Goal: Task Accomplishment & Management: Use online tool/utility

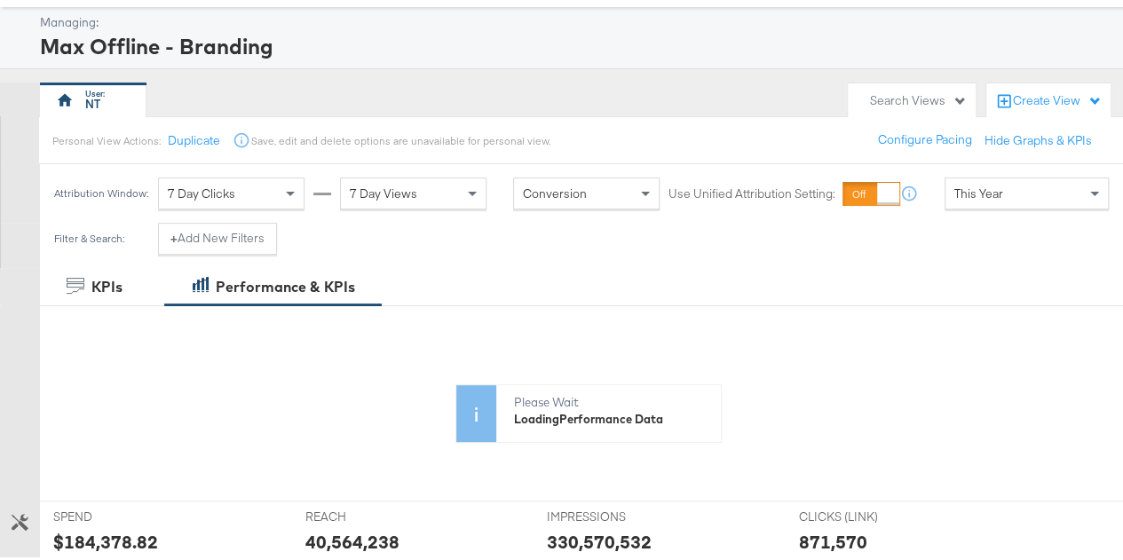
scroll to position [127, 0]
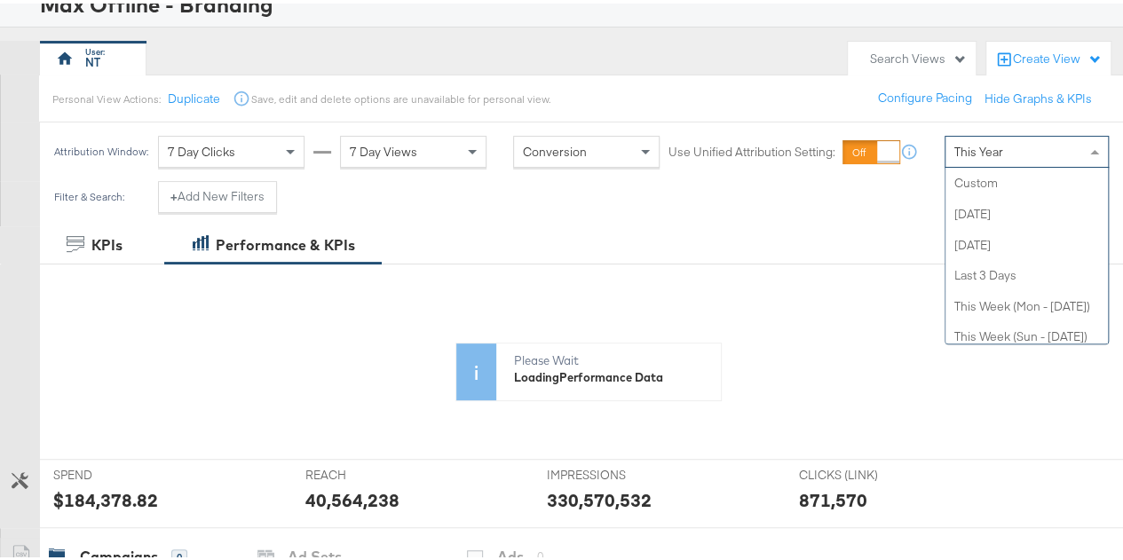
click at [980, 134] on div "This Year" at bounding box center [1026, 148] width 162 height 30
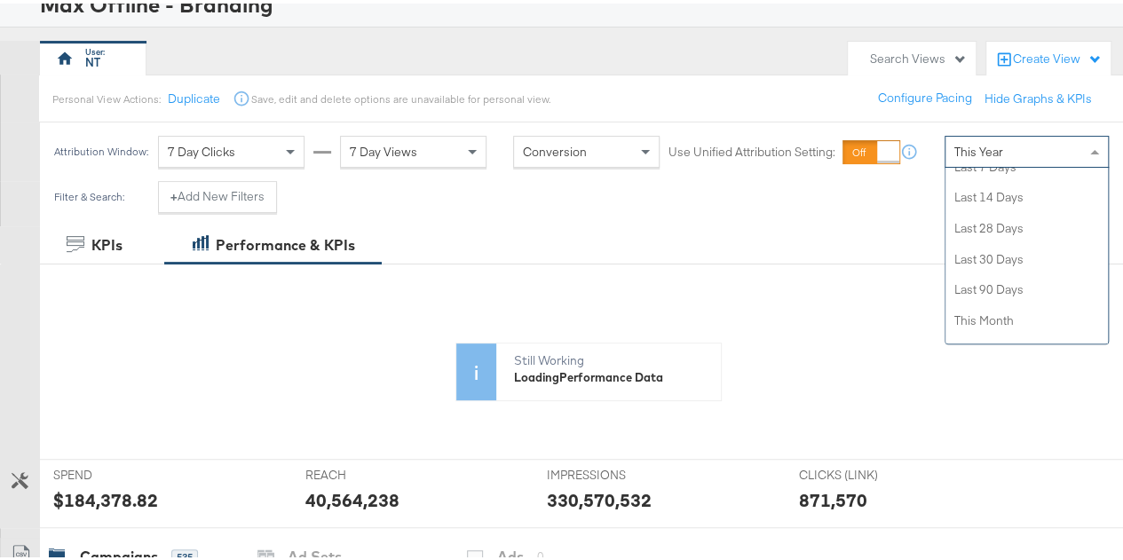
scroll to position [345, 0]
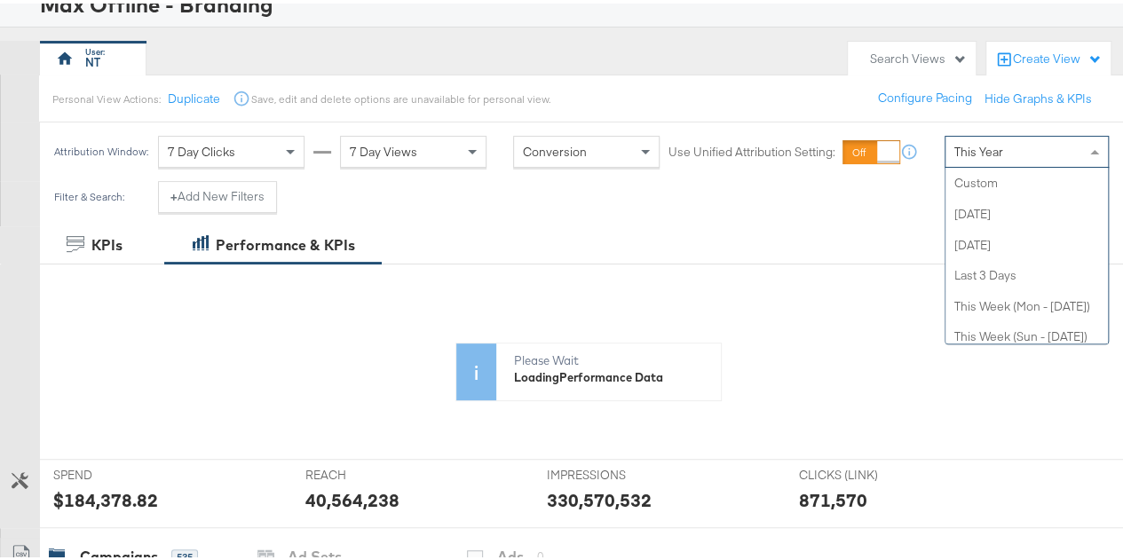
click at [1001, 138] on div "This Year" at bounding box center [1026, 148] width 162 height 30
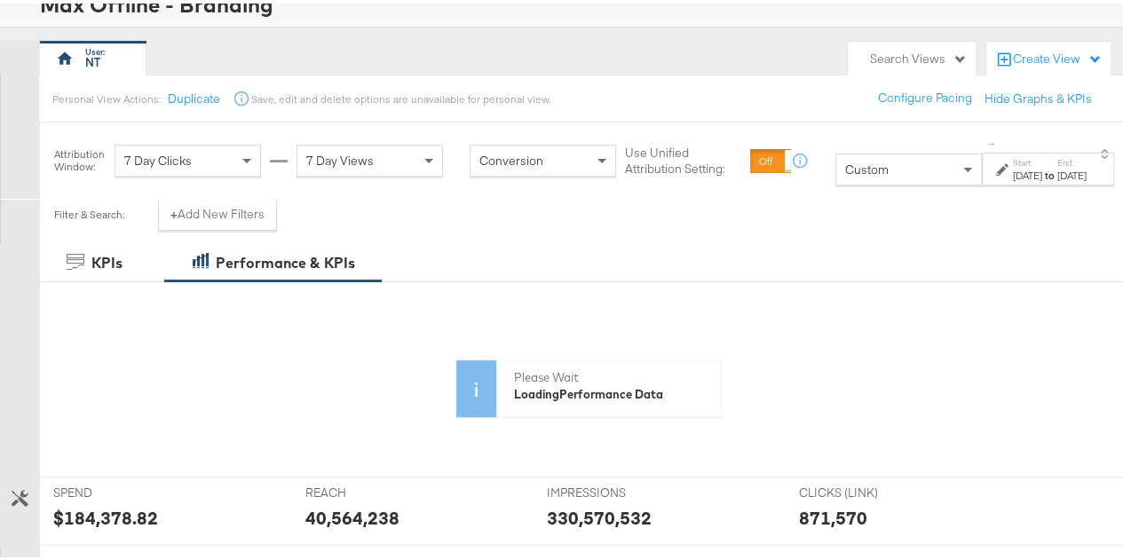
click at [1013, 169] on div "Oct 6th 2025" at bounding box center [1027, 172] width 29 height 14
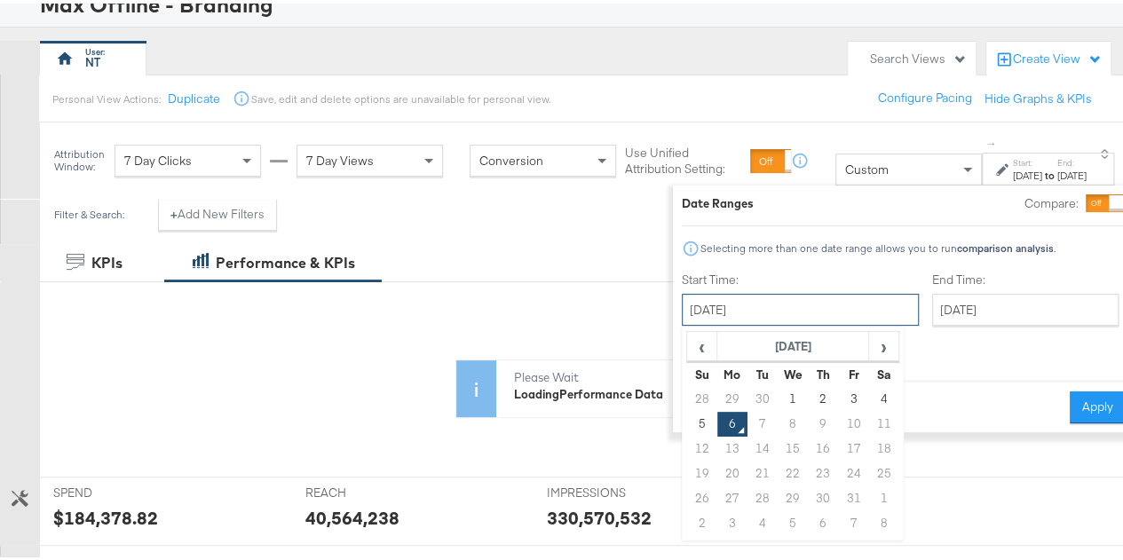
click at [751, 308] on input "October 6th 2025" at bounding box center [800, 306] width 237 height 32
click at [688, 336] on span "‹" at bounding box center [702, 342] width 28 height 27
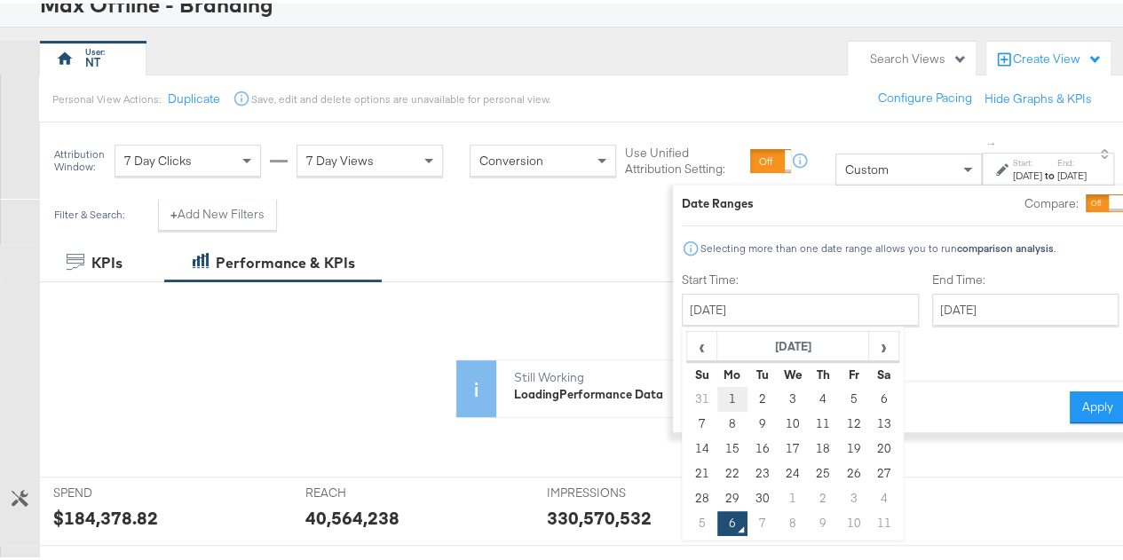
click at [716, 391] on td "1" at bounding box center [731, 395] width 30 height 25
type input "September 1st 2025"
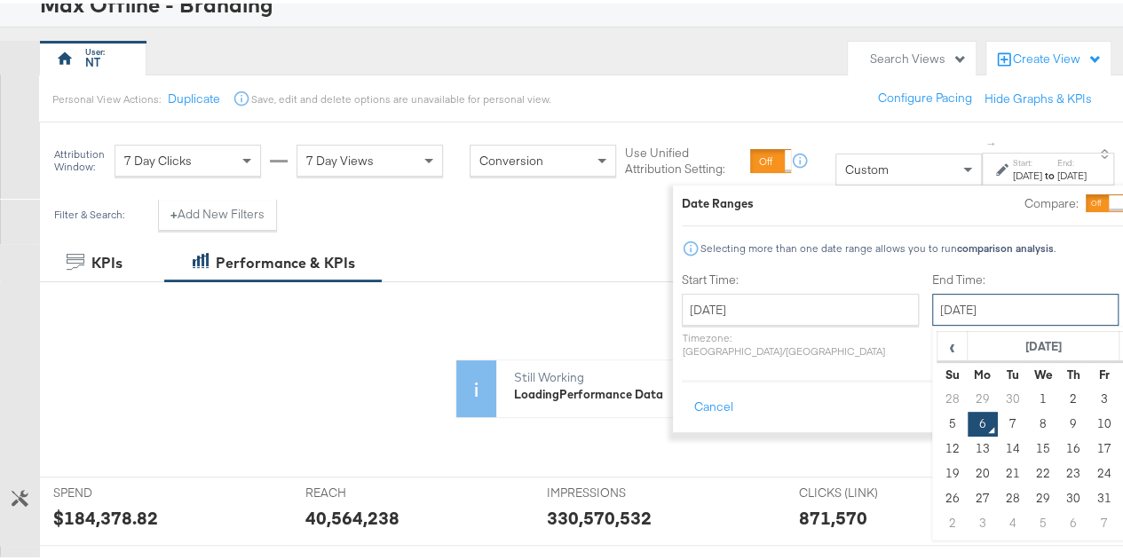
click at [932, 312] on input "October 6th 2025" at bounding box center [1025, 306] width 186 height 32
click at [938, 342] on span "‹" at bounding box center [952, 342] width 28 height 27
click at [997, 489] on td "30" at bounding box center [1012, 495] width 30 height 25
type input "September 30th 2025"
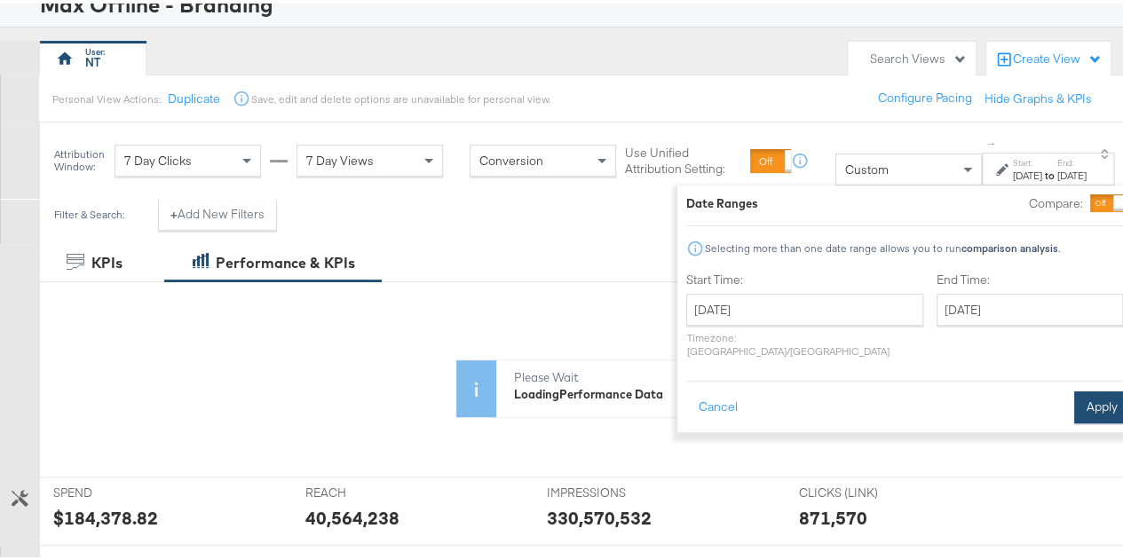
click at [1074, 388] on button "Apply" at bounding box center [1102, 404] width 56 height 32
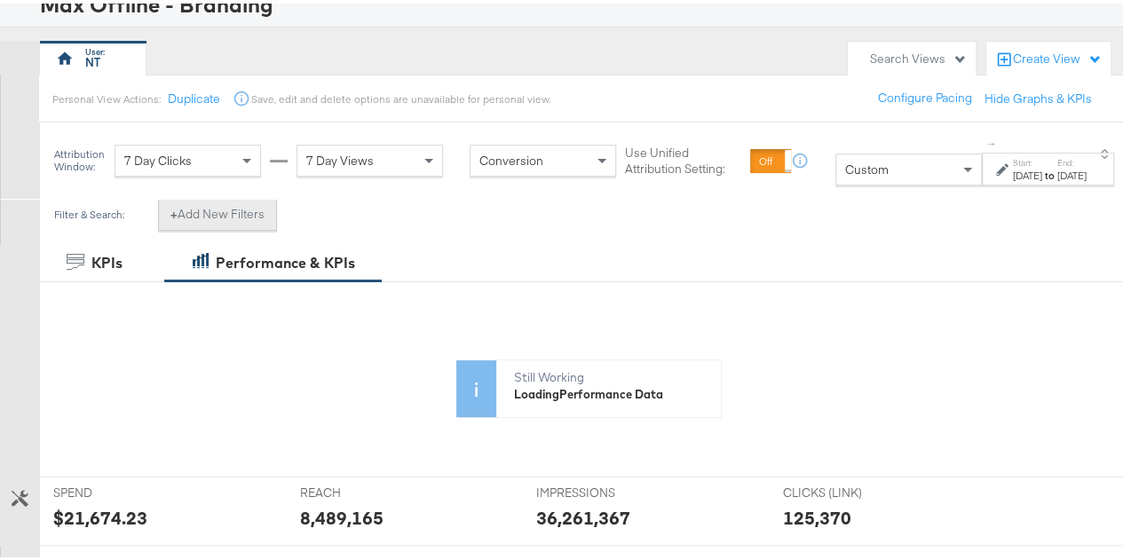
click at [228, 204] on button "+ Add New Filters" at bounding box center [217, 211] width 119 height 32
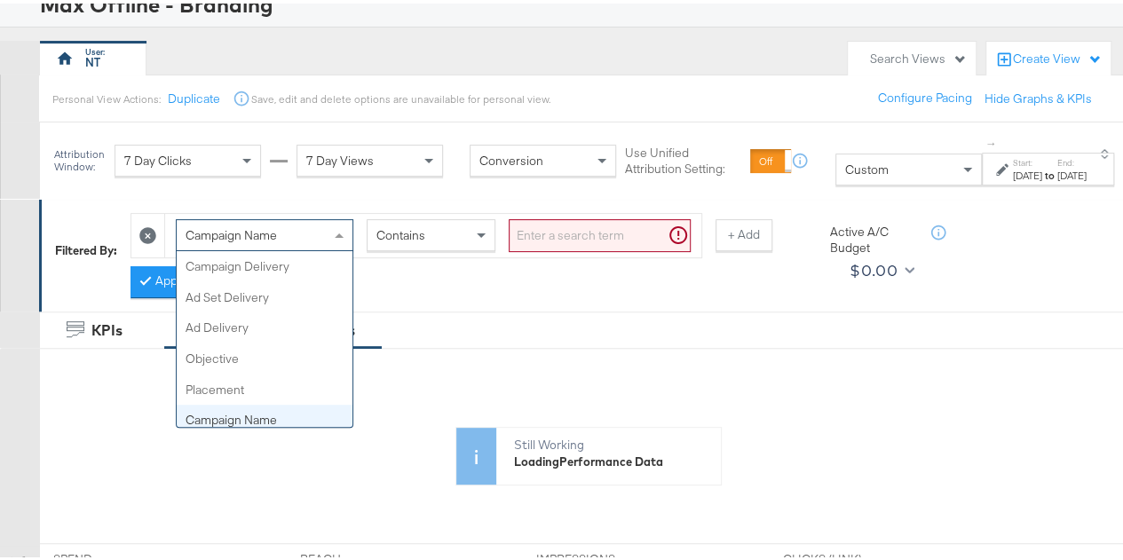
click at [241, 231] on span "Campaign Name" at bounding box center [231, 232] width 91 height 16
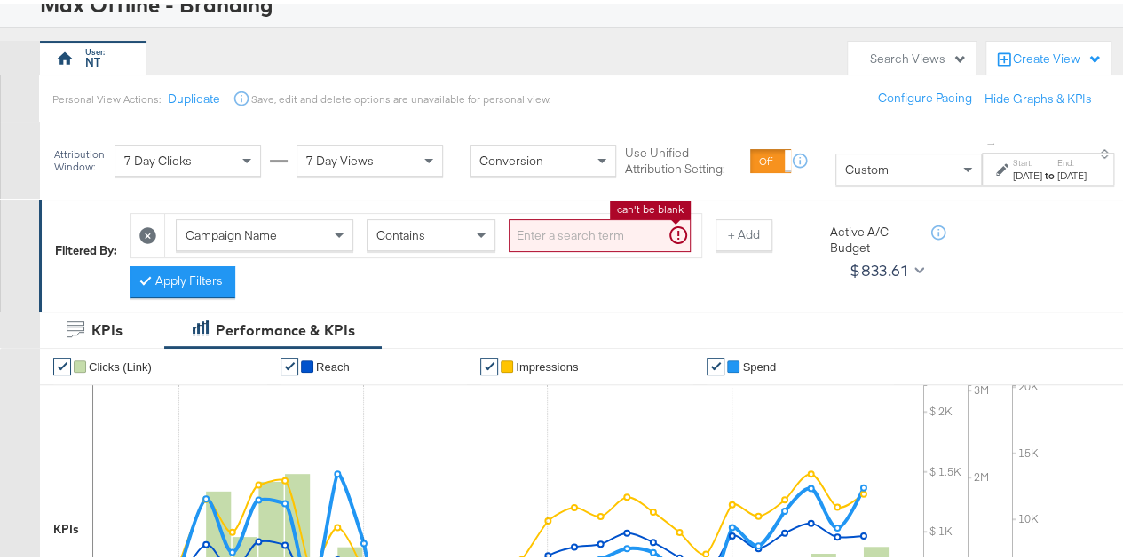
click at [567, 232] on input "search" at bounding box center [600, 232] width 182 height 33
paste input "MSO-sep-oct-2025"
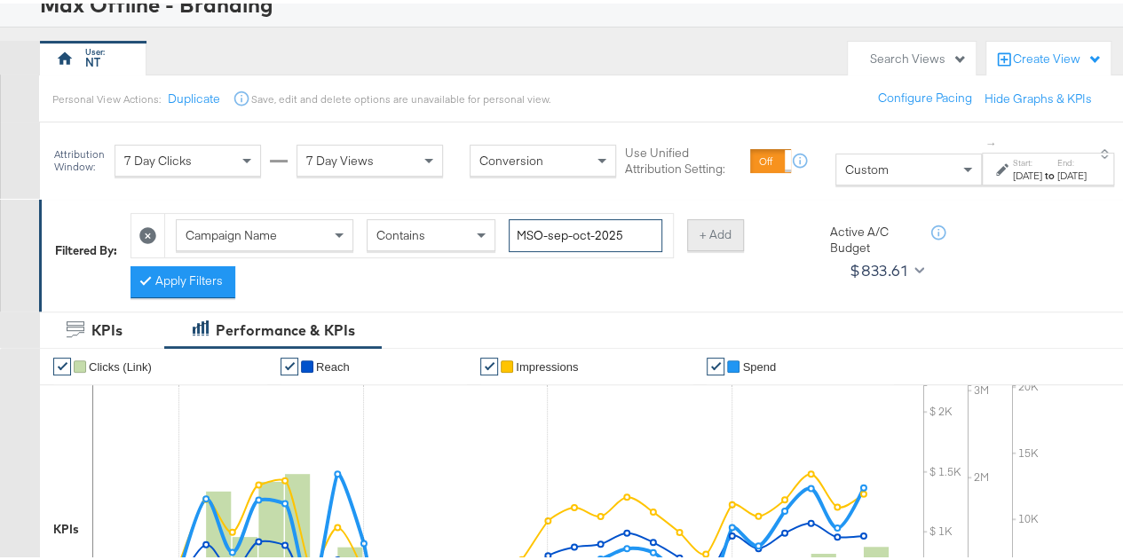
type input "MSO-sep-oct-2025"
click at [717, 226] on button "+ Add" at bounding box center [715, 232] width 57 height 32
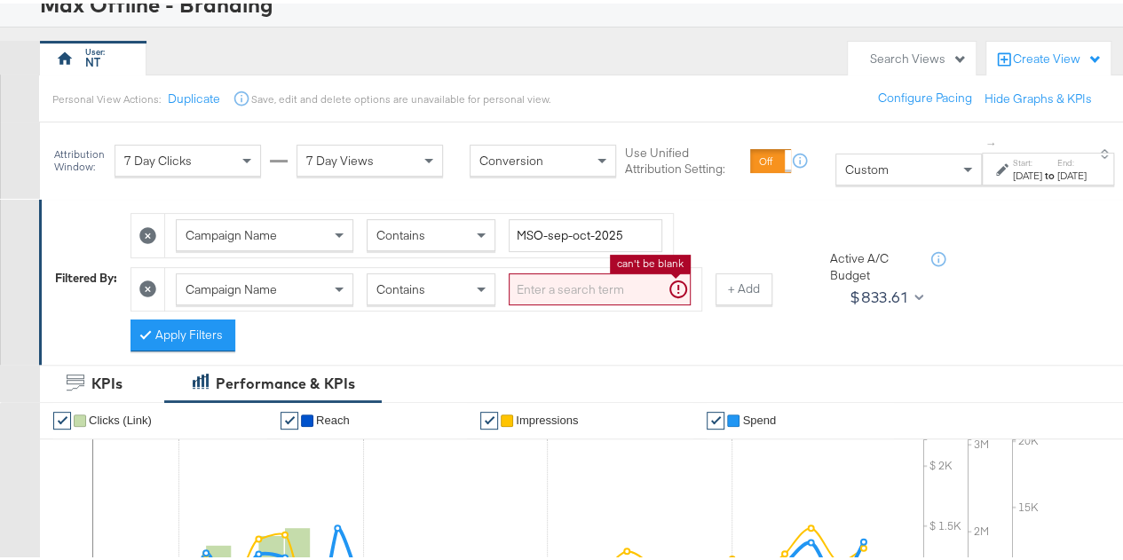
click at [585, 276] on input "search" at bounding box center [600, 286] width 182 height 33
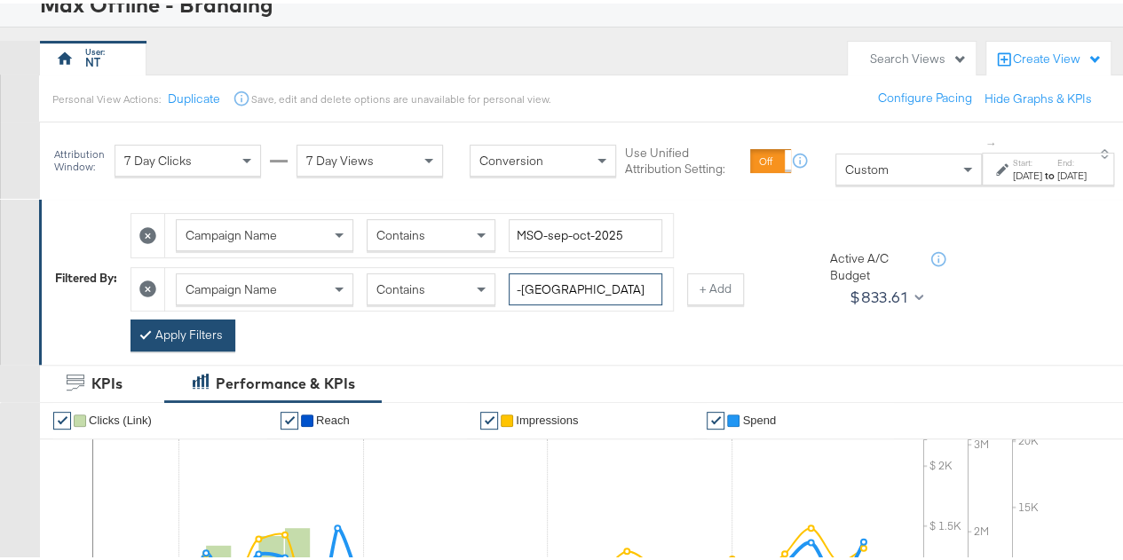
type input "-oman"
click at [172, 333] on button "Apply Filters" at bounding box center [182, 332] width 105 height 32
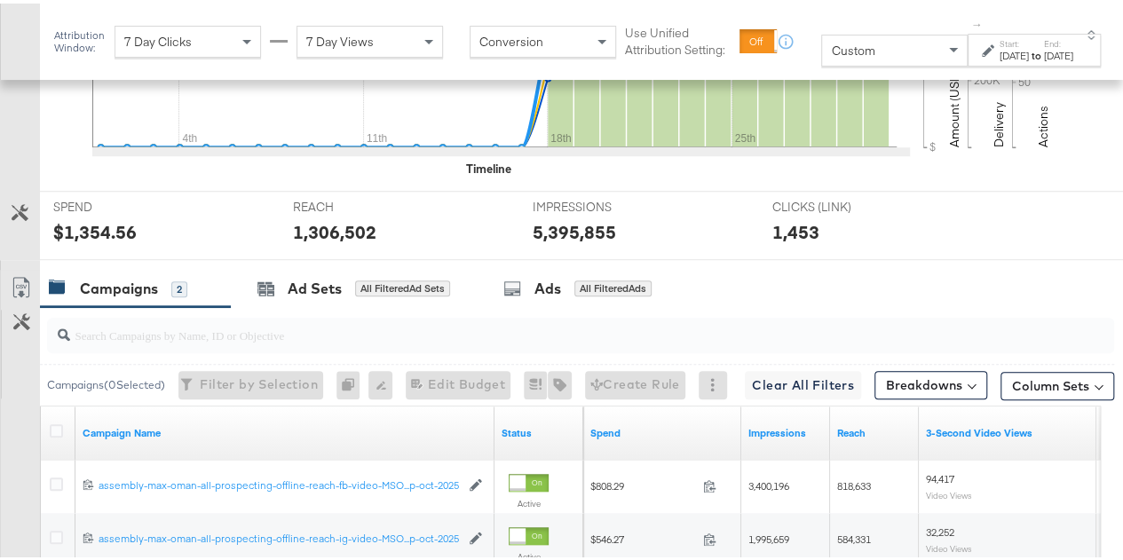
scroll to position [867, 0]
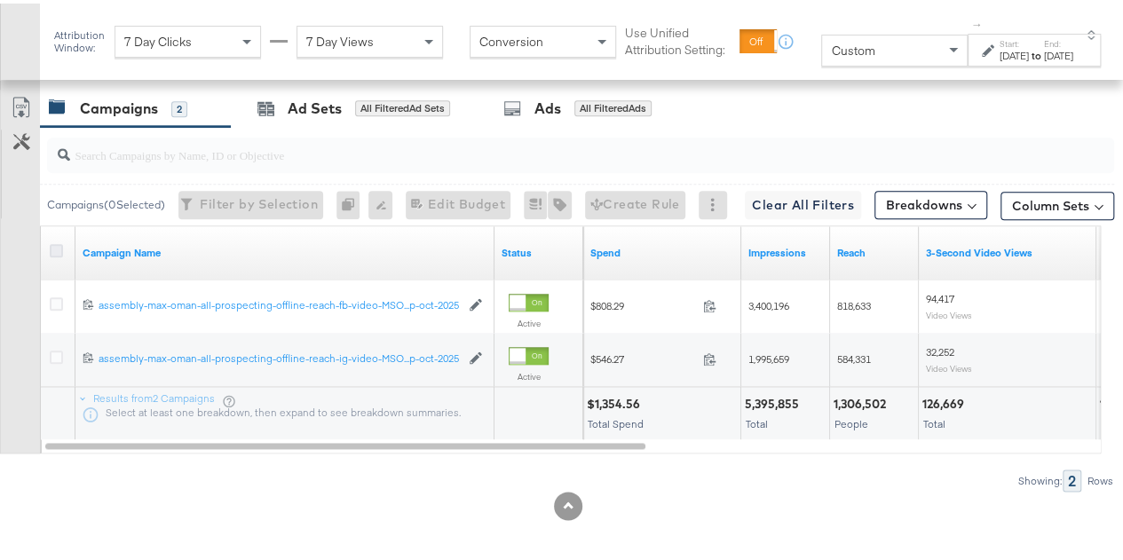
click at [59, 241] on icon at bounding box center [56, 247] width 13 height 13
click at [0, 0] on input "checkbox" at bounding box center [0, 0] width 0 height 0
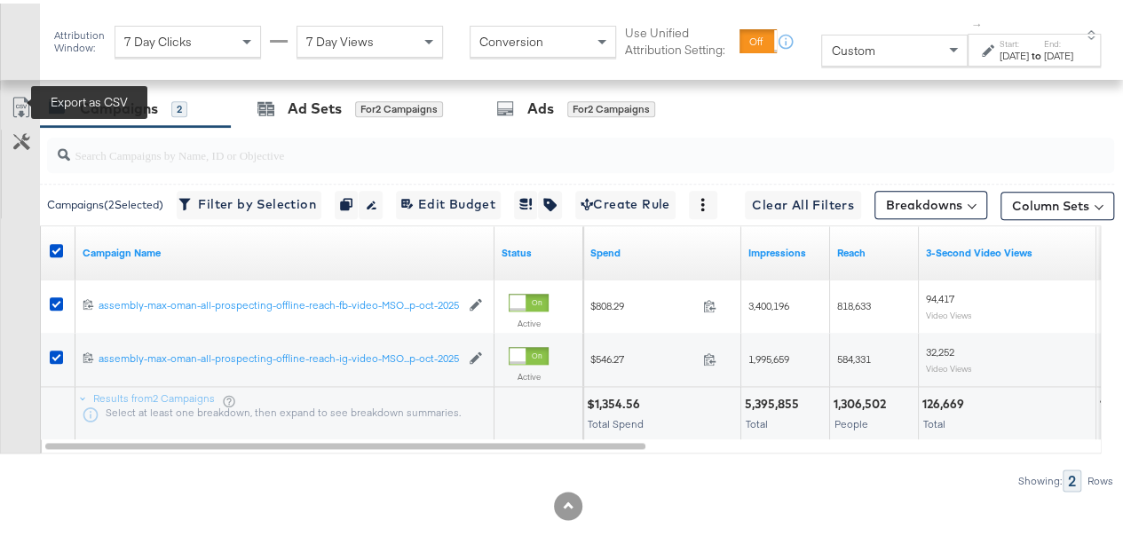
click at [22, 98] on icon at bounding box center [21, 103] width 21 height 21
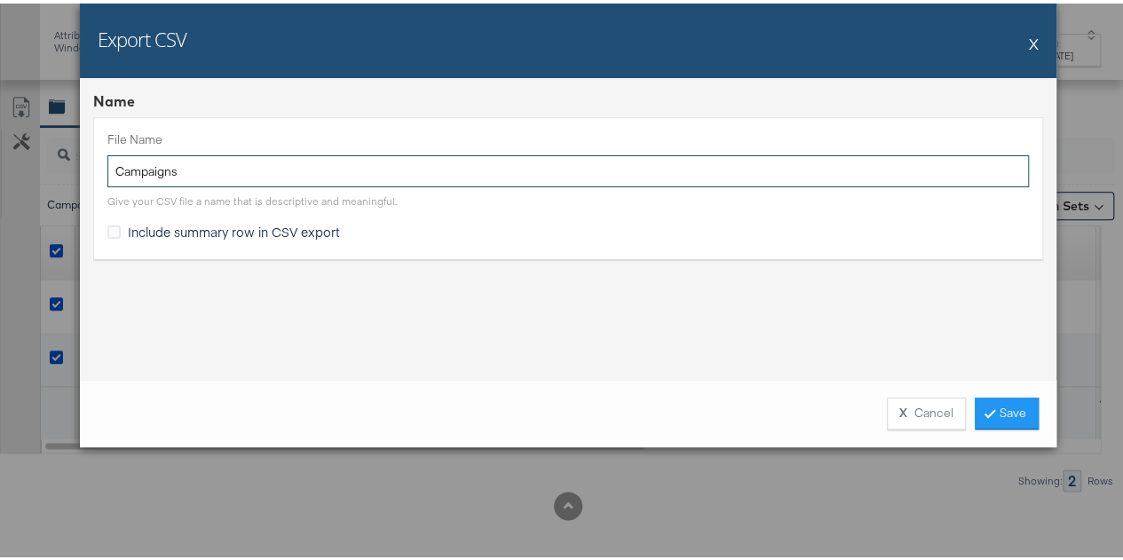
click at [243, 177] on input "Campaigns" at bounding box center [567, 168] width 921 height 33
paste input "MSO-sep-oct-2025"
type input "MSO-sep-oct-2025"
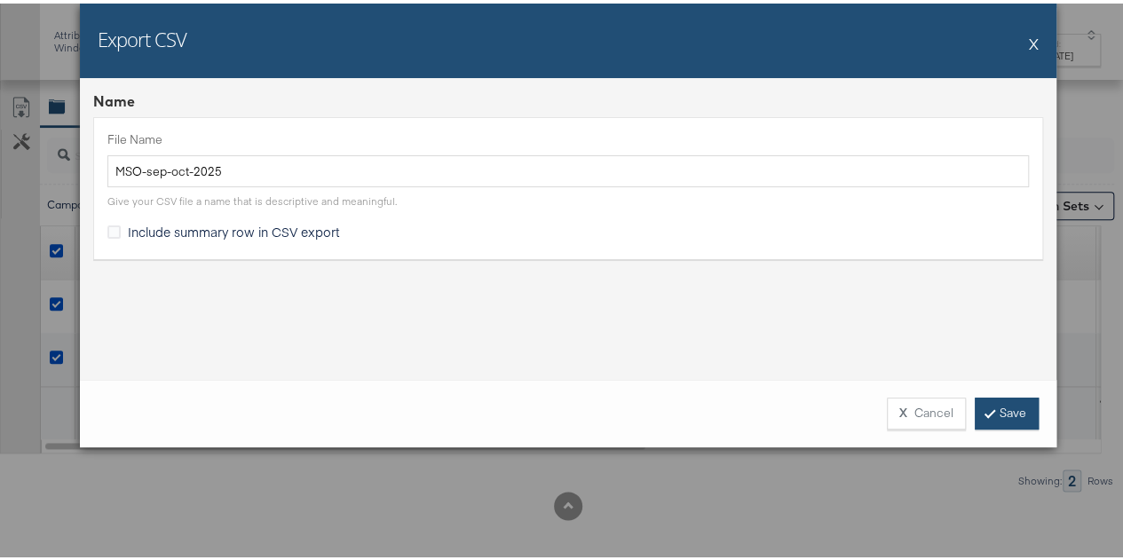
click at [987, 411] on icon at bounding box center [989, 409] width 5 height 11
